Goal: Task Accomplishment & Management: Manage account settings

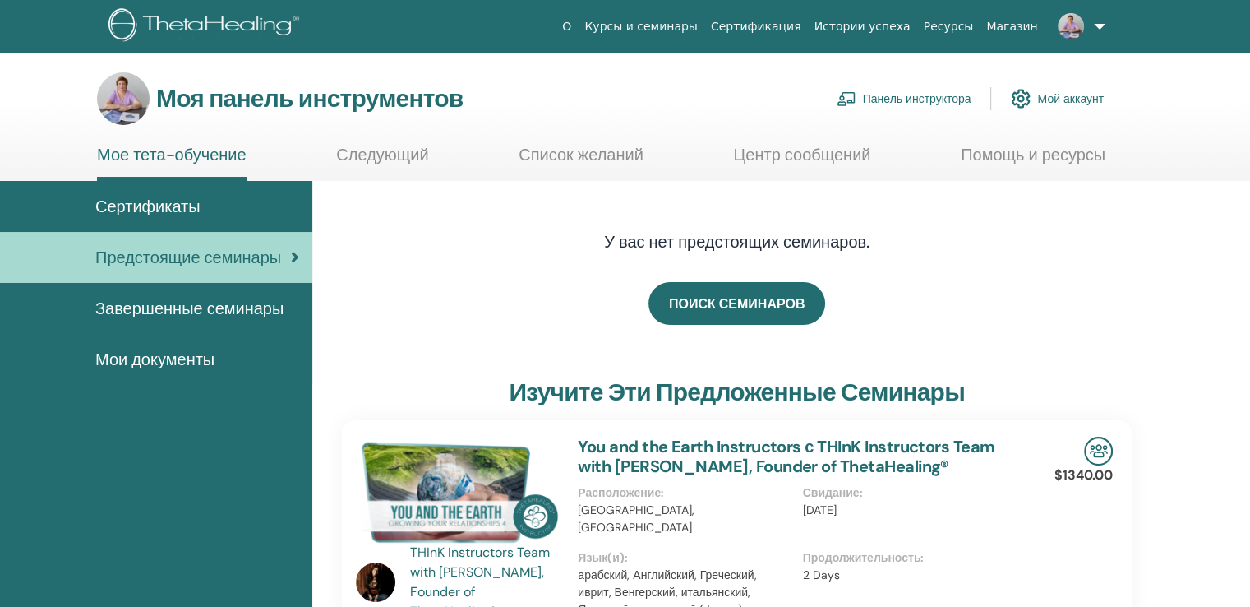
click at [914, 99] on font "Панель инструктора" at bounding box center [917, 99] width 108 height 15
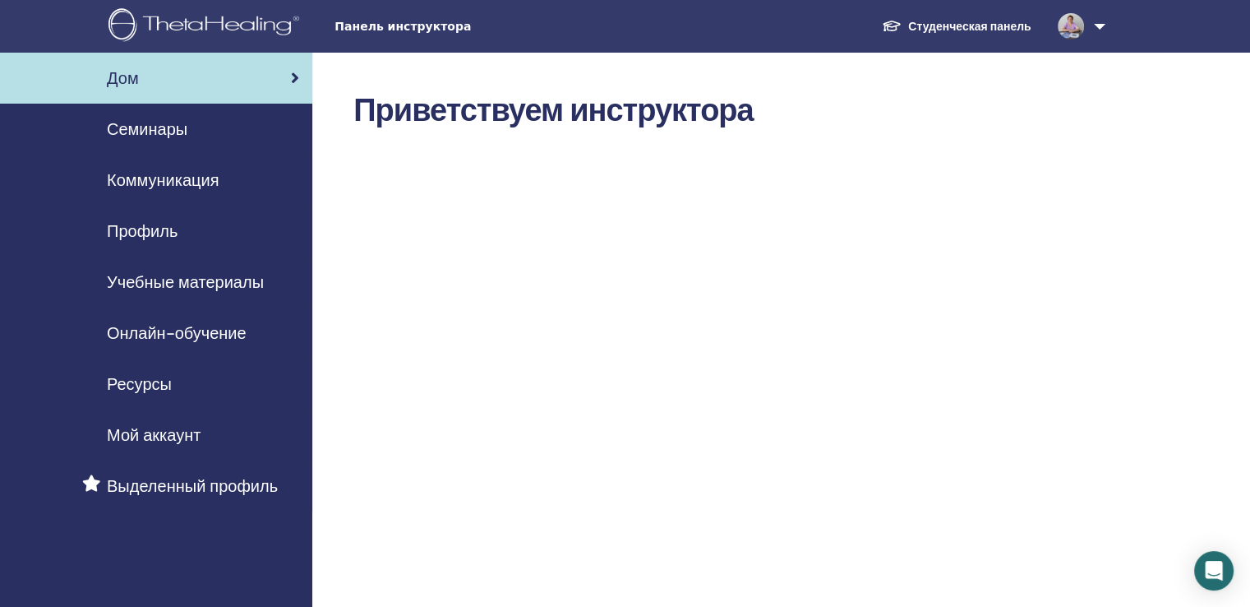
click at [164, 129] on font "Семинары" at bounding box center [147, 128] width 81 height 21
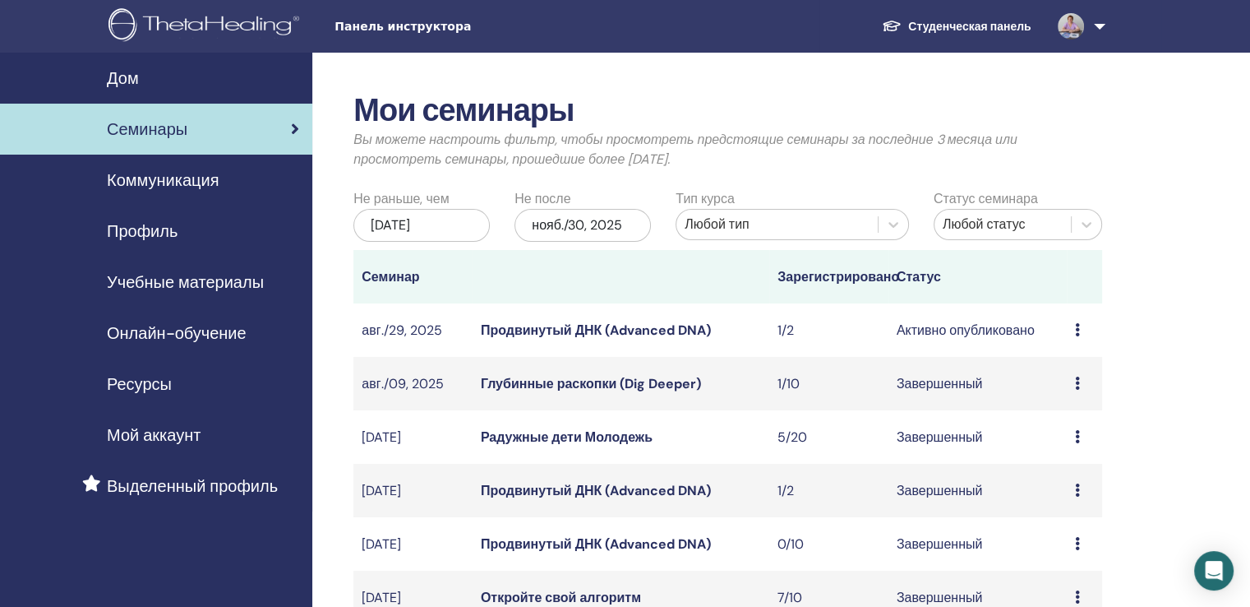
scroll to position [82, 0]
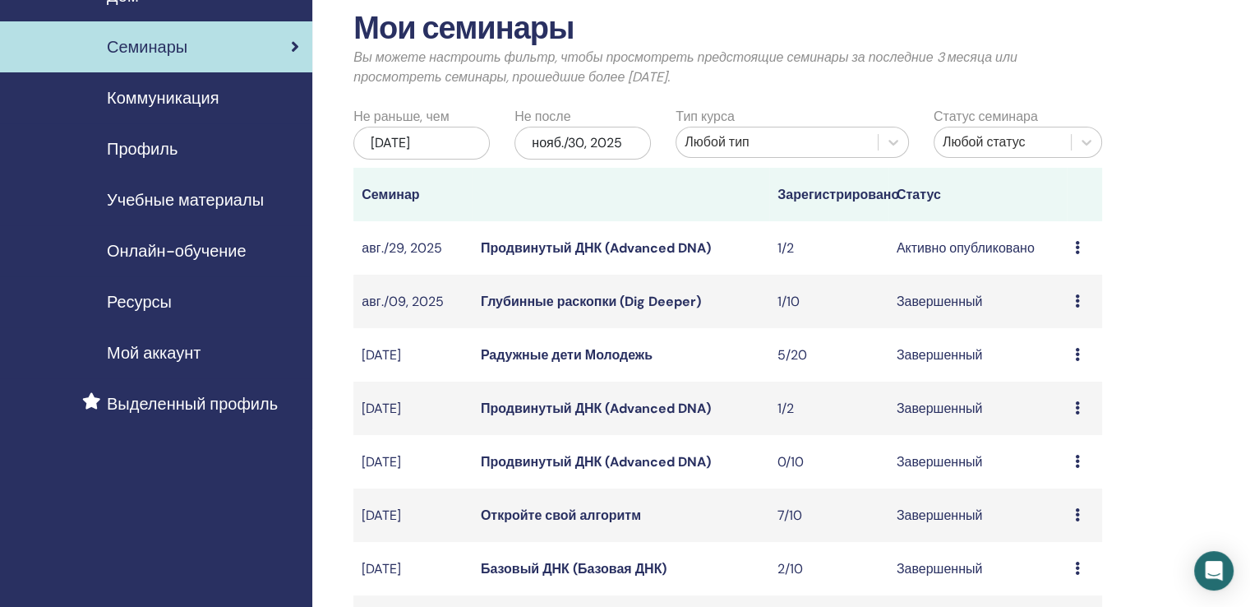
click at [1078, 244] on icon at bounding box center [1077, 247] width 5 height 13
click at [515, 242] on font "Продвинутый ДНК (Advanced DNA)" at bounding box center [596, 247] width 230 height 17
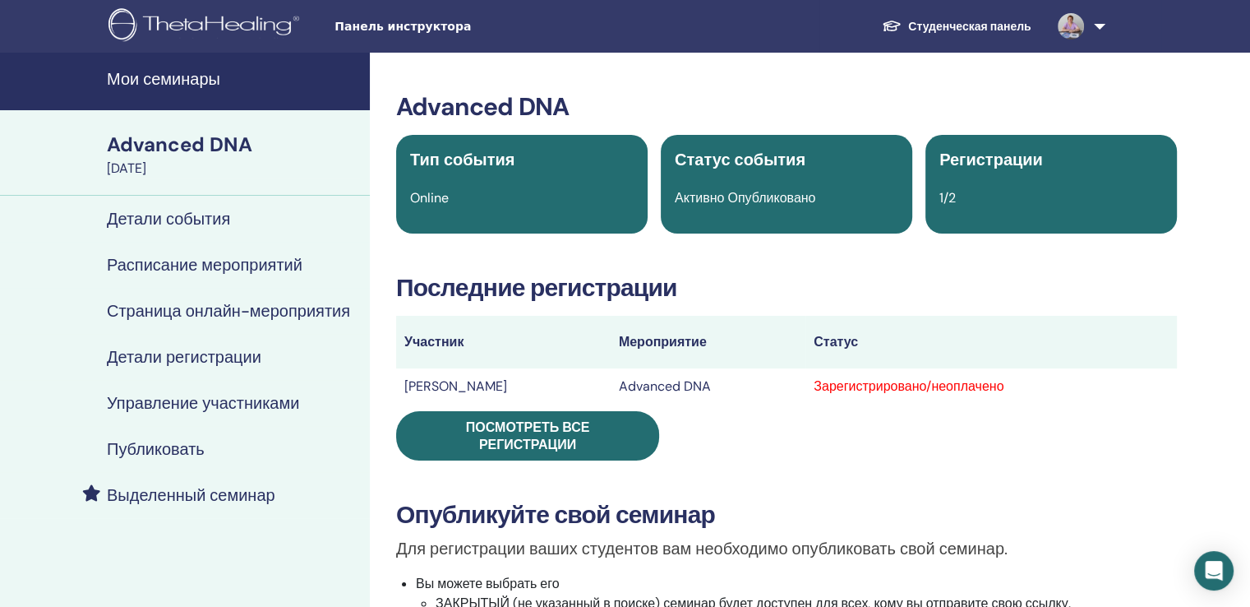
click at [187, 407] on h4 "Управление участниками" at bounding box center [203, 403] width 192 height 20
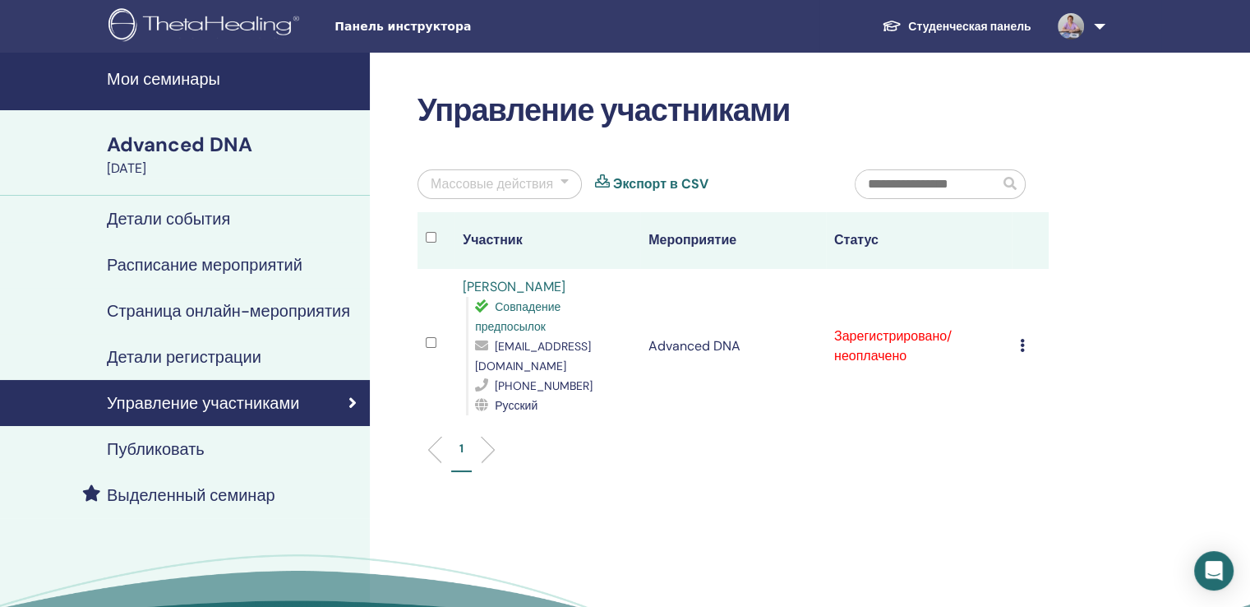
click at [1023, 348] on icon at bounding box center [1022, 345] width 5 height 13
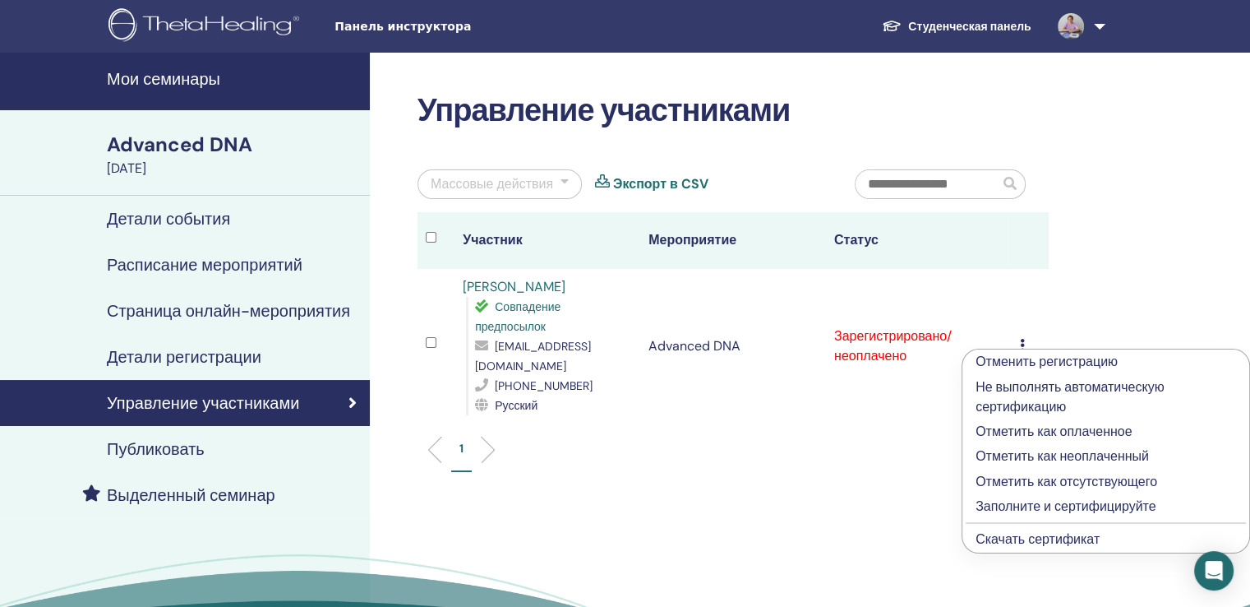
click at [1058, 501] on p "Заполните и сертифицируйте" at bounding box center [1106, 506] width 261 height 20
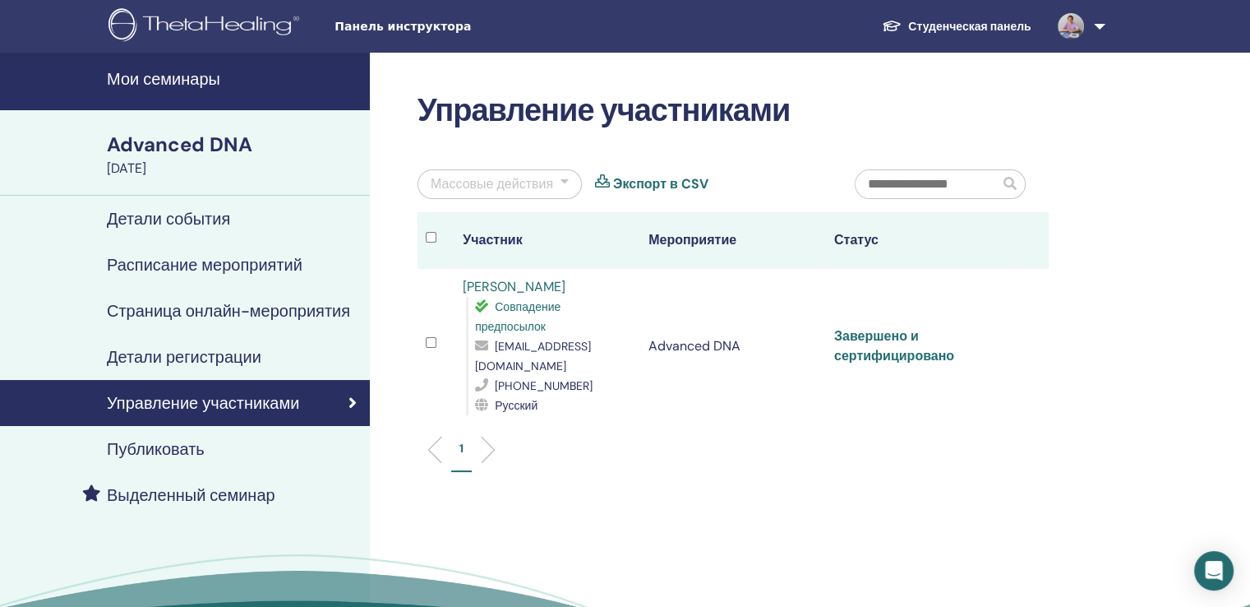
click at [897, 343] on link "Завершено и сертифицировано" at bounding box center [894, 345] width 120 height 37
